Goal: Information Seeking & Learning: Learn about a topic

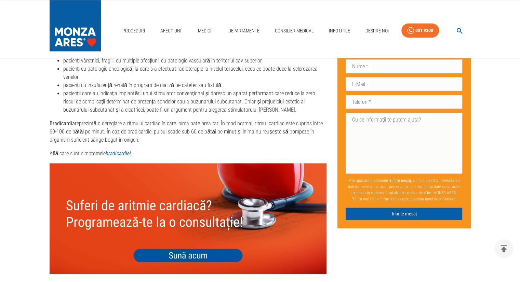
scroll to position [1037, 0]
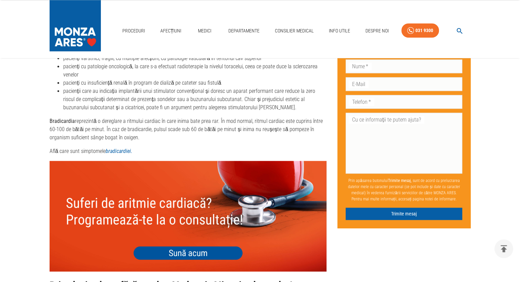
click at [115, 153] on link "bradicardiei." at bounding box center [119, 151] width 27 height 6
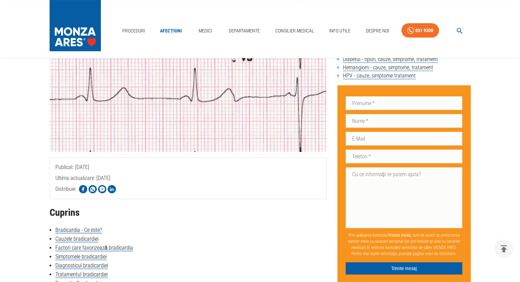
scroll to position [170, 0]
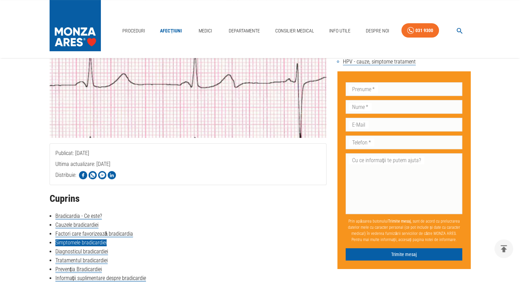
click at [72, 244] on link "Simptomele bradicardiei" at bounding box center [80, 243] width 51 height 7
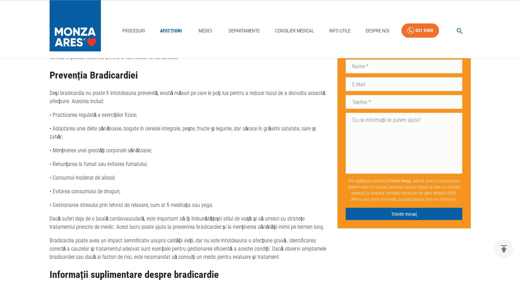
scroll to position [1226, 0]
